Goal: Check status: Check status

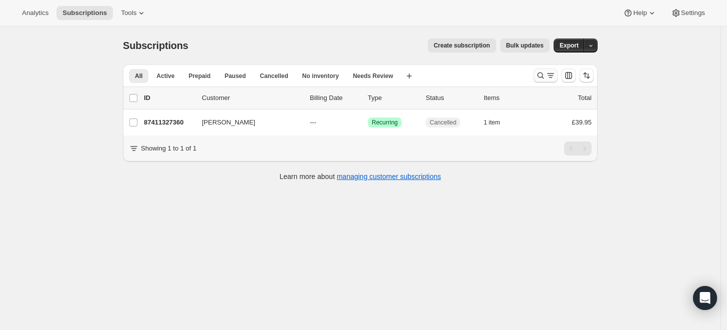
click at [544, 74] on icon "Search and filter results" at bounding box center [541, 75] width 10 height 10
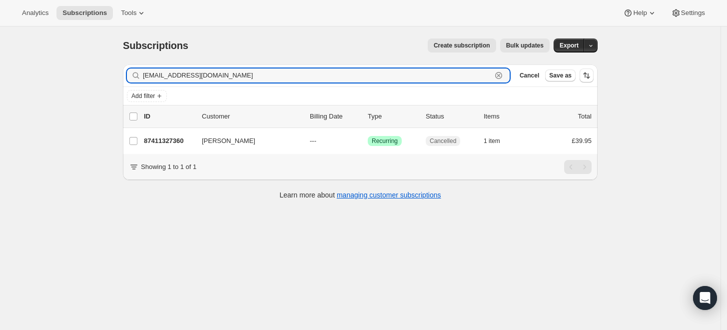
click at [504, 75] on icon "button" at bounding box center [499, 75] width 10 height 10
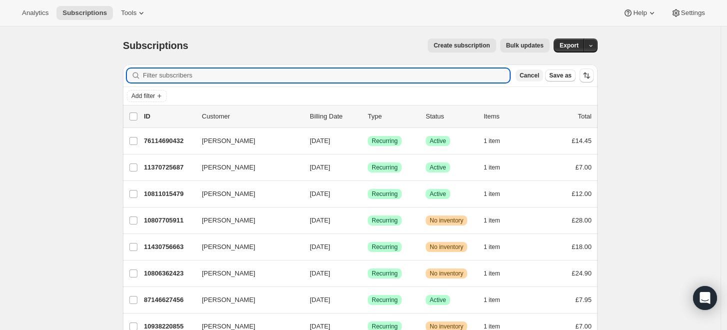
click at [537, 75] on span "Cancel" at bounding box center [529, 75] width 19 height 8
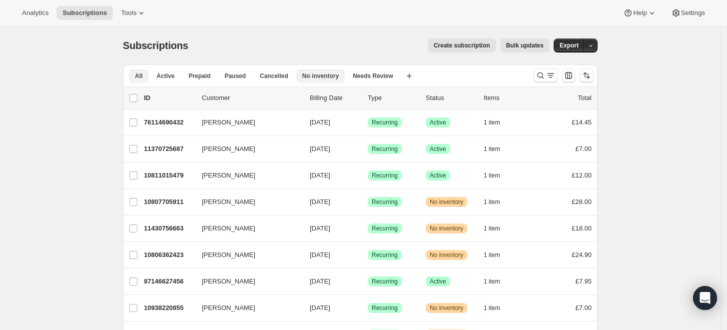
click at [319, 76] on span "No inventory" at bounding box center [320, 76] width 36 height 8
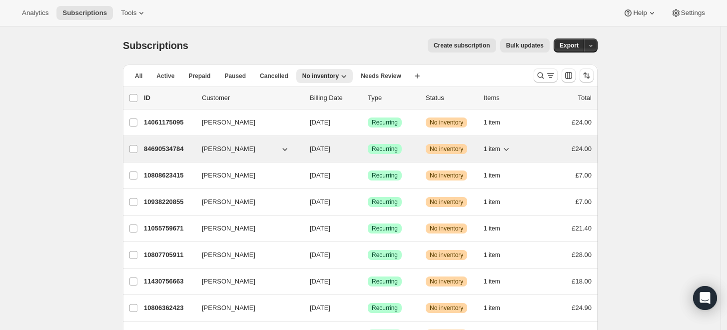
click at [176, 147] on p "84690534784" at bounding box center [169, 149] width 50 height 10
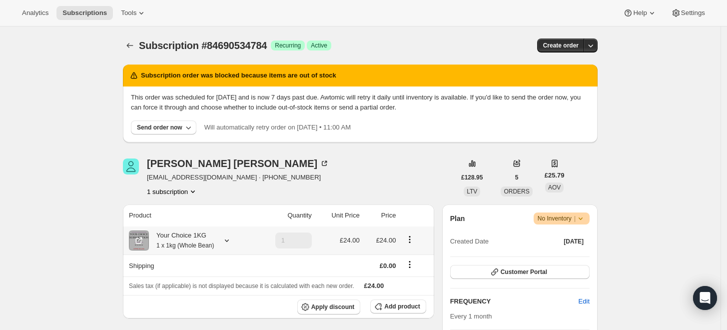
click at [189, 236] on div "Your Choice 1KG 1 x 1kg (Whole Bean)" at bounding box center [181, 240] width 65 height 20
